Goal: Check status: Check status

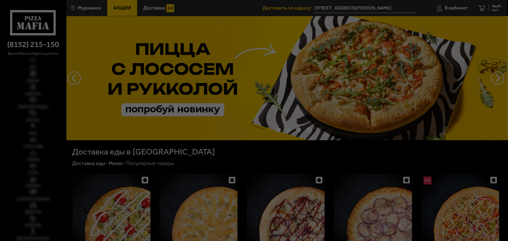
click at [457, 11] on div at bounding box center [254, 120] width 508 height 241
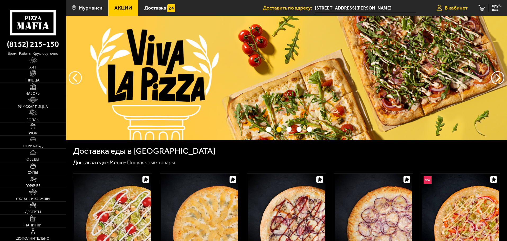
click at [457, 10] on span "В кабинет" at bounding box center [456, 7] width 23 height 5
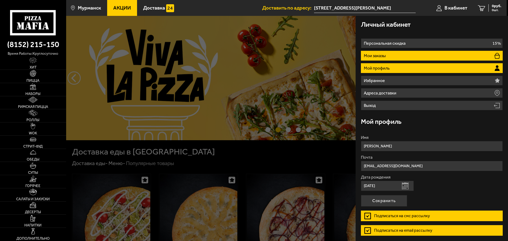
click at [403, 58] on li "Мои заказы" at bounding box center [432, 56] width 142 height 10
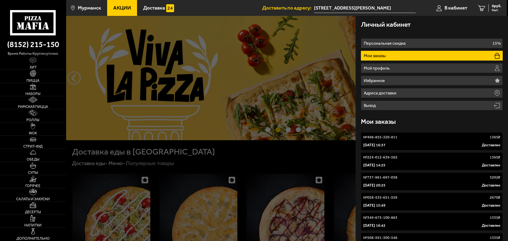
click at [400, 142] on link "№ 498-855-320-811 1365 ₽ 30 сентября 2025 г. 16:37 Доставлен" at bounding box center [432, 141] width 142 height 18
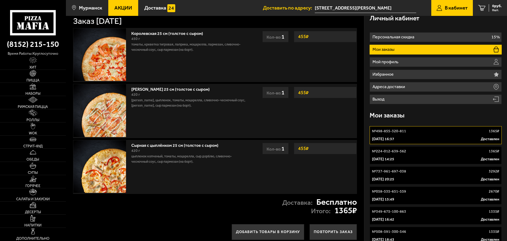
scroll to position [5, 0]
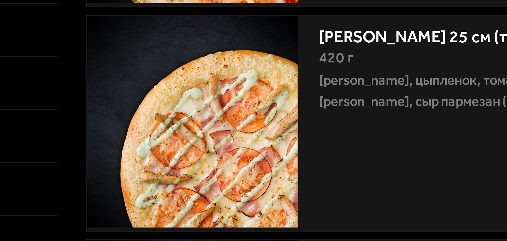
click at [104, 115] on img at bounding box center [99, 112] width 53 height 53
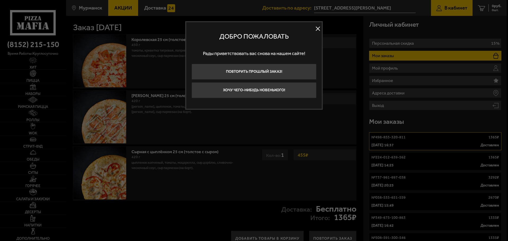
click at [317, 30] on button at bounding box center [318, 29] width 8 height 8
